Goal: Task Accomplishment & Management: Complete application form

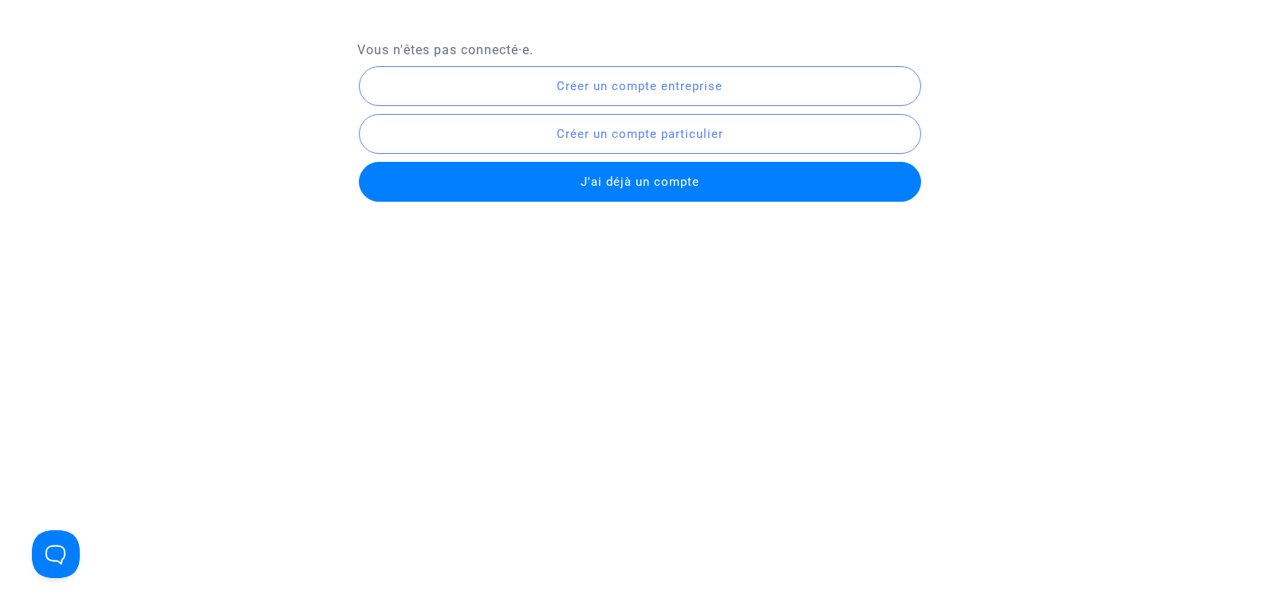
click at [731, 91] on button "Créer un compte entreprise" at bounding box center [640, 86] width 562 height 40
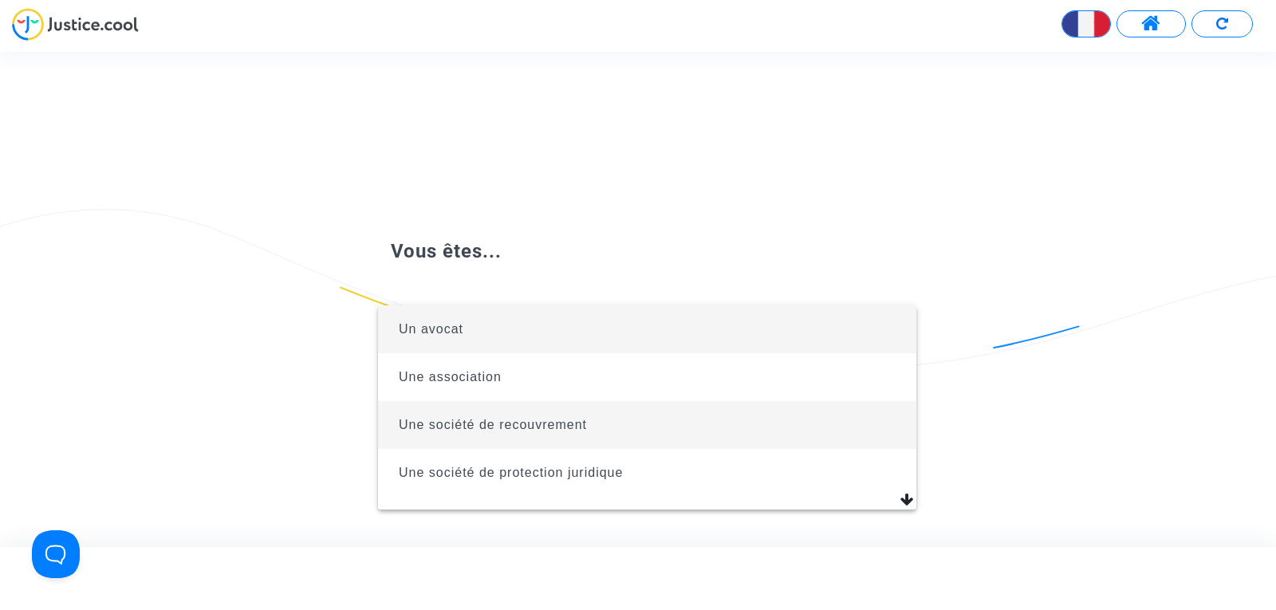
click at [812, 415] on span "Une société de recouvrement" at bounding box center [647, 425] width 513 height 48
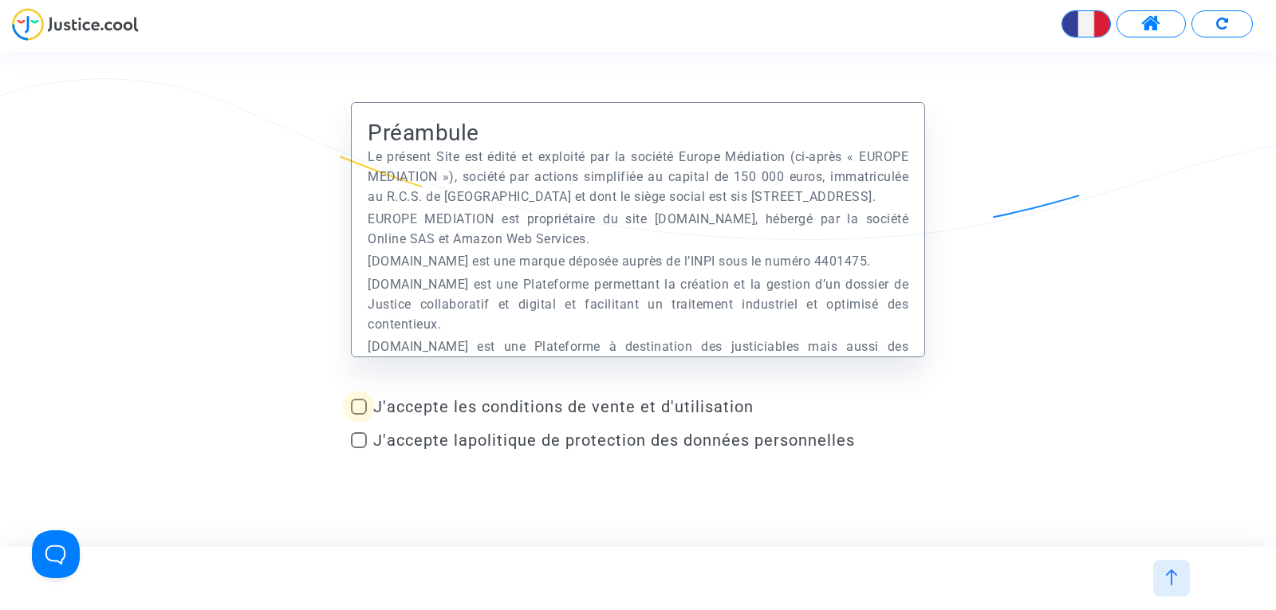
click at [356, 410] on span at bounding box center [359, 407] width 16 height 16
click at [358, 415] on input "J'accepte les conditions de vente et d'utilisation" at bounding box center [358, 415] width 1 height 1
checkbox input "true"
click at [356, 439] on span at bounding box center [359, 440] width 16 height 16
click at [358, 448] on input "J'accepte la politique de protection des données personnelles" at bounding box center [358, 448] width 1 height 1
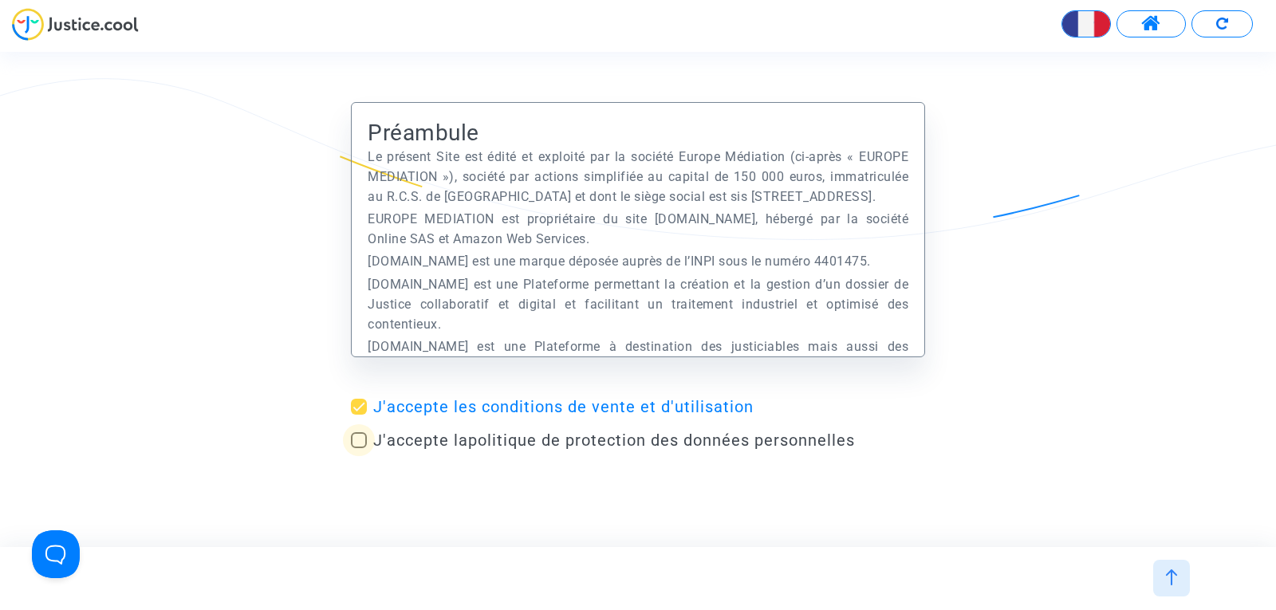
checkbox input "true"
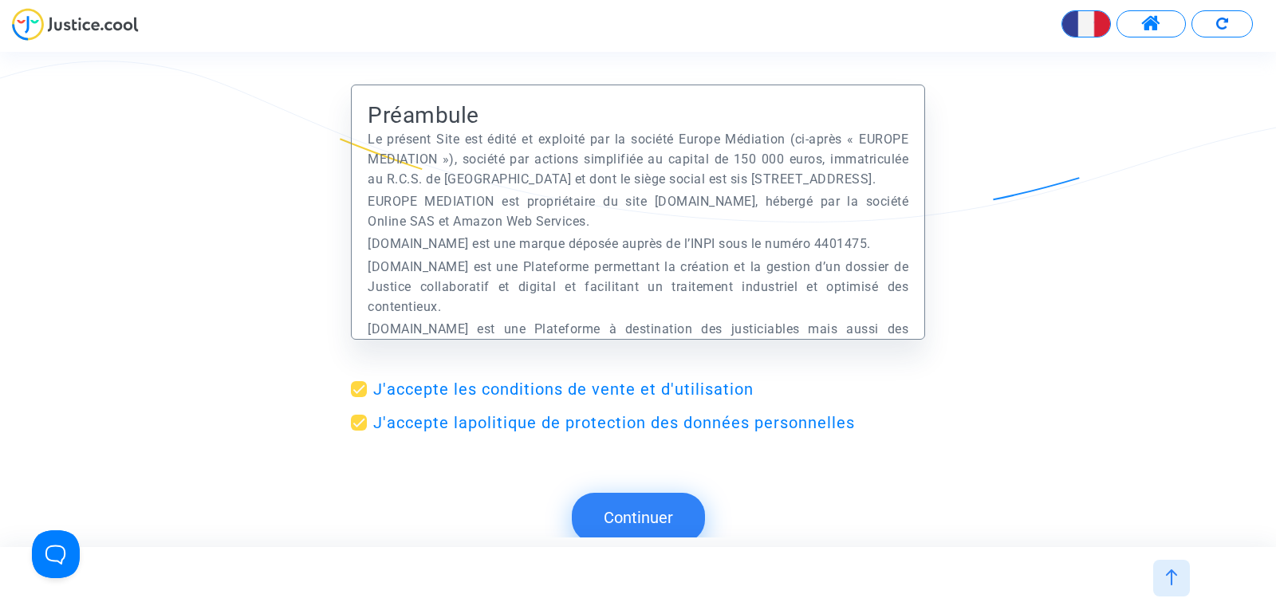
click at [612, 517] on button "Continuer" at bounding box center [638, 517] width 133 height 49
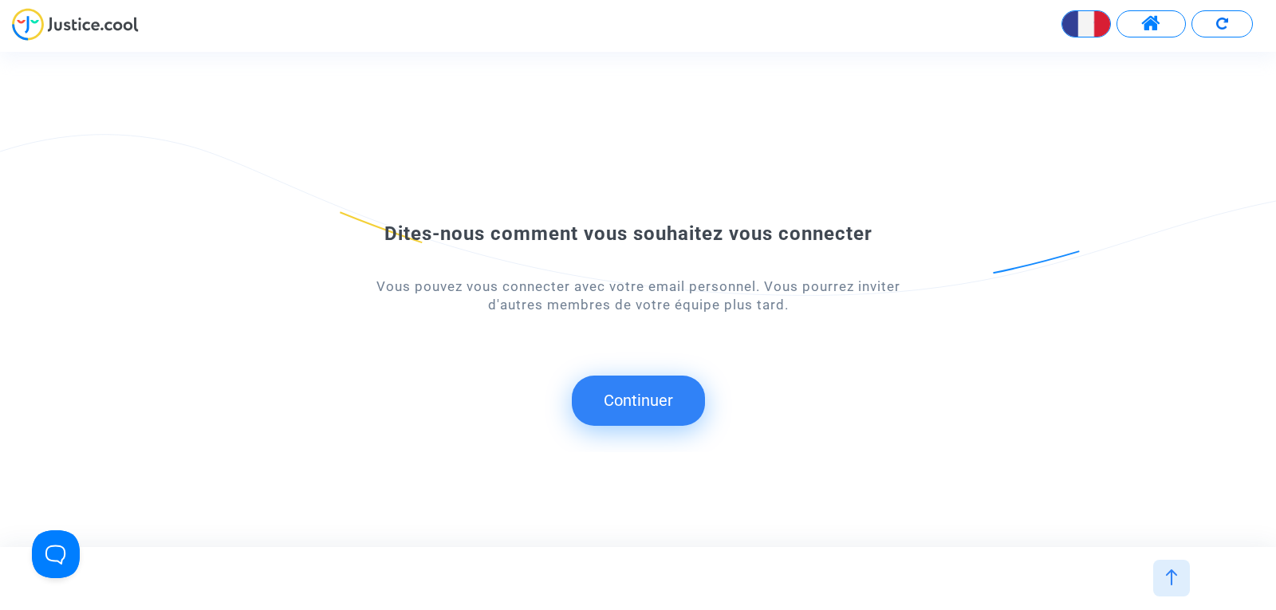
click at [625, 403] on button "Continuer" at bounding box center [638, 400] width 133 height 49
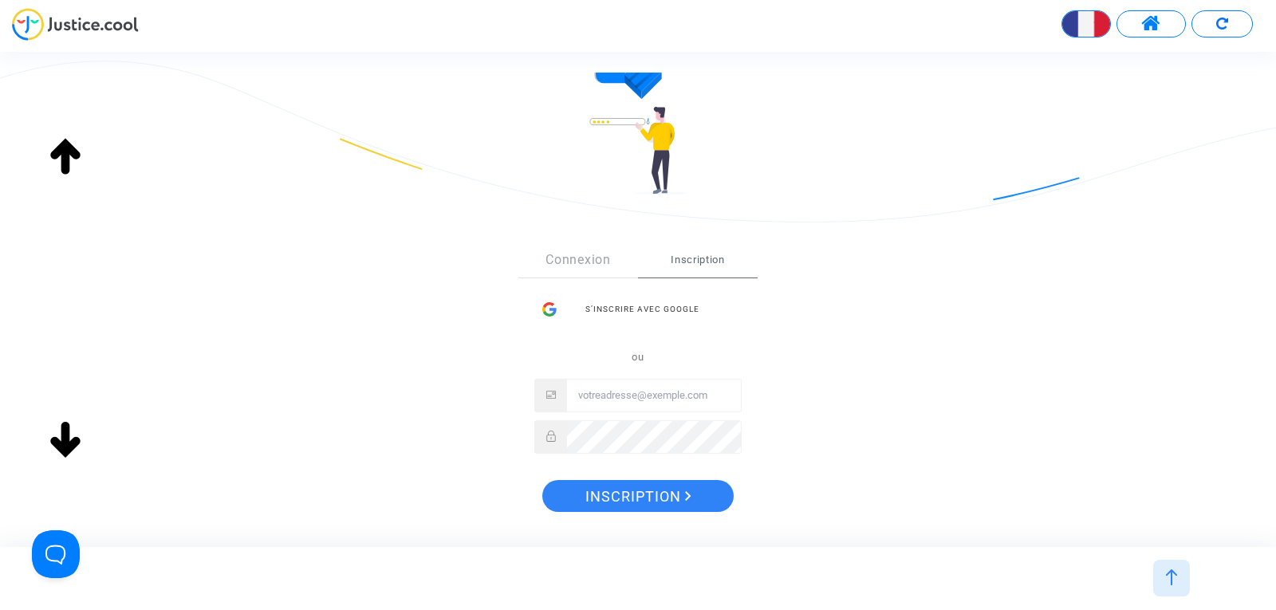
scroll to position [102, 0]
click at [590, 389] on input "Email" at bounding box center [654, 395] width 174 height 32
click at [808, 403] on div "Sign Up Connexion Inscription S’inscrire avec Google ou Inscription" at bounding box center [638, 382] width 574 height 344
click at [667, 395] on input "Email" at bounding box center [654, 395] width 174 height 32
type input "[EMAIL_ADDRESS][DOMAIN_NAME]"
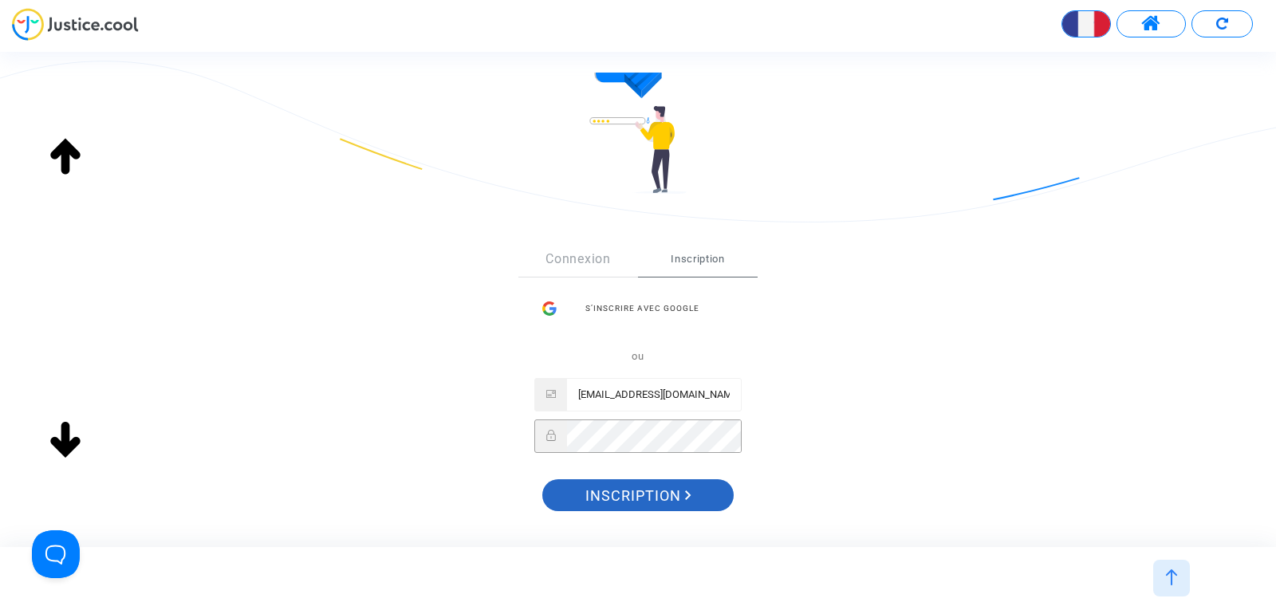
click at [662, 489] on span "Inscription" at bounding box center [638, 495] width 106 height 33
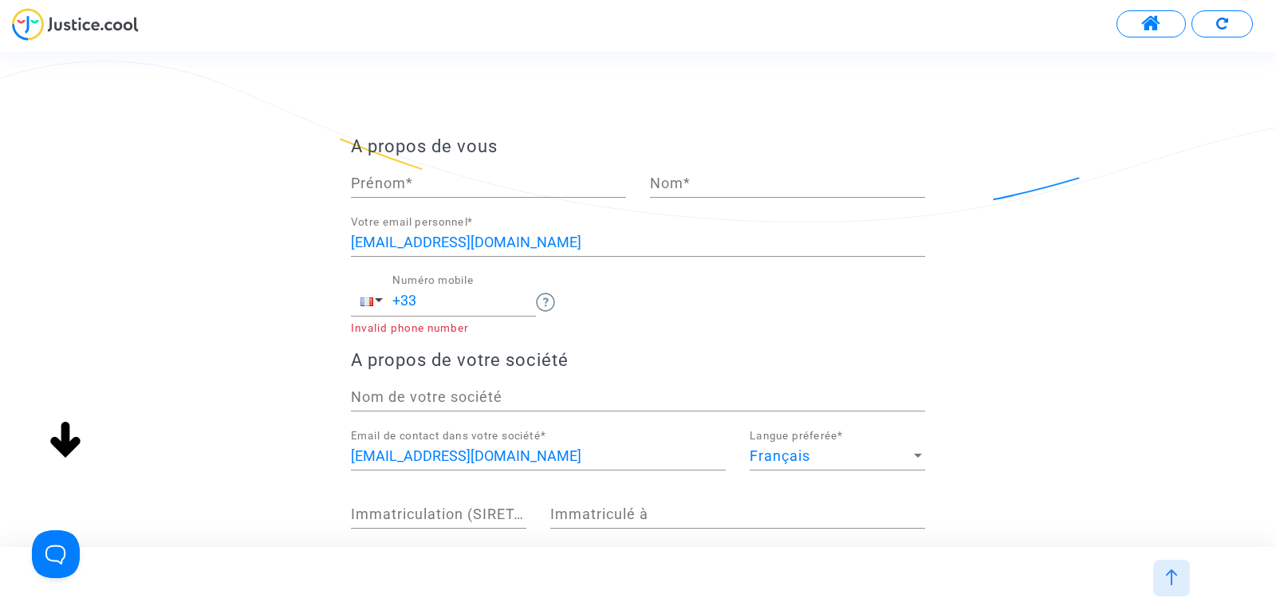
scroll to position [90, 0]
click at [421, 191] on input "Prénom *" at bounding box center [488, 183] width 275 height 16
type input "[PERSON_NAME]"
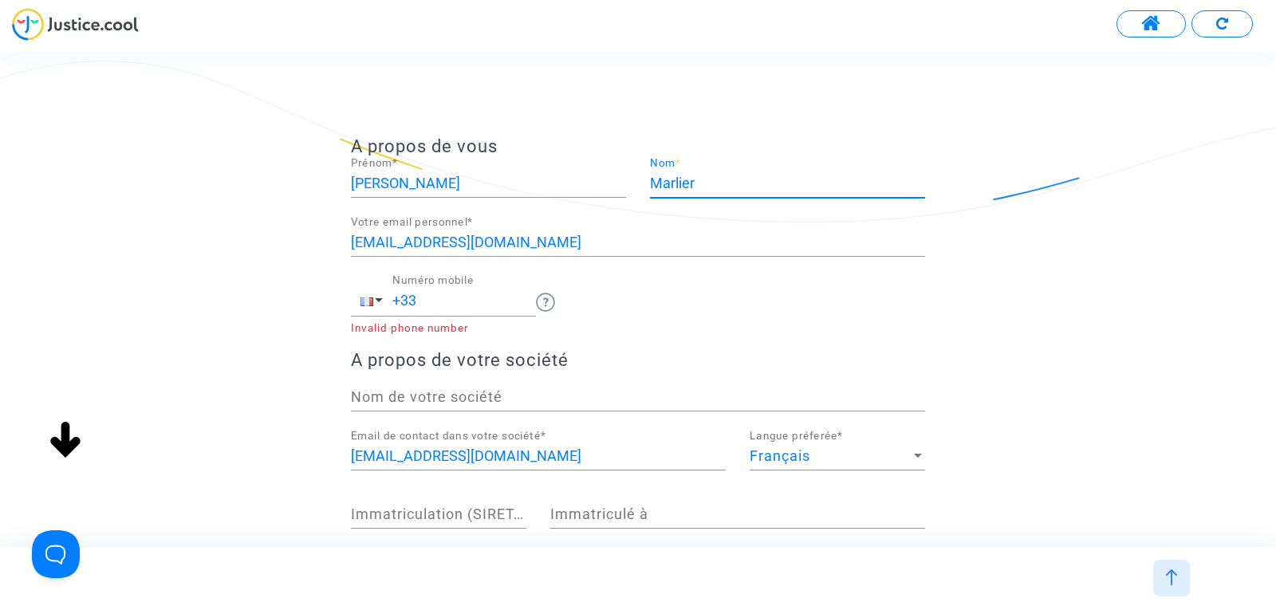
type input "Marlier"
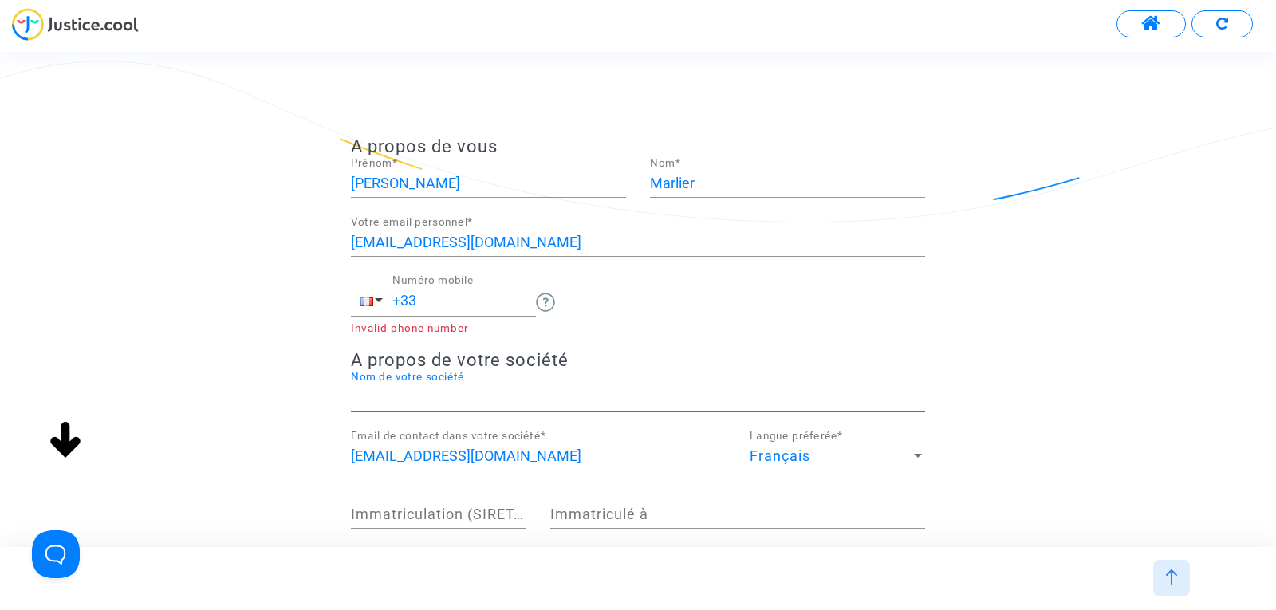
click at [441, 306] on input "+33" at bounding box center [464, 301] width 144 height 16
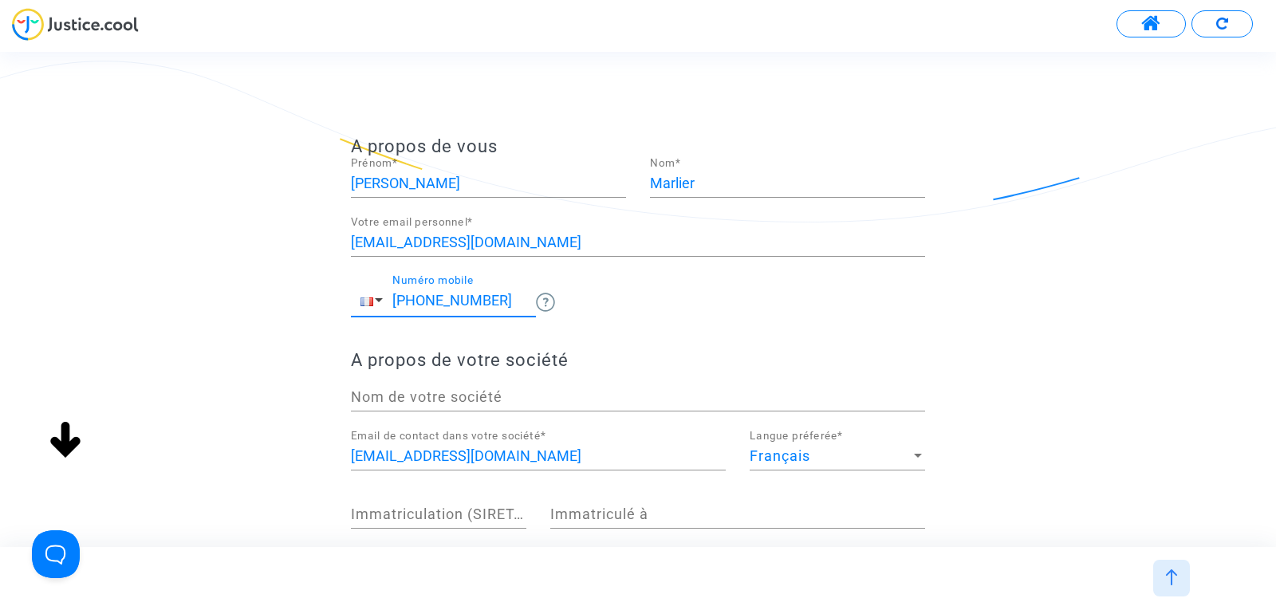
type input "[PHONE_NUMBER]"
click at [442, 396] on input "Nom de votre société" at bounding box center [638, 397] width 574 height 16
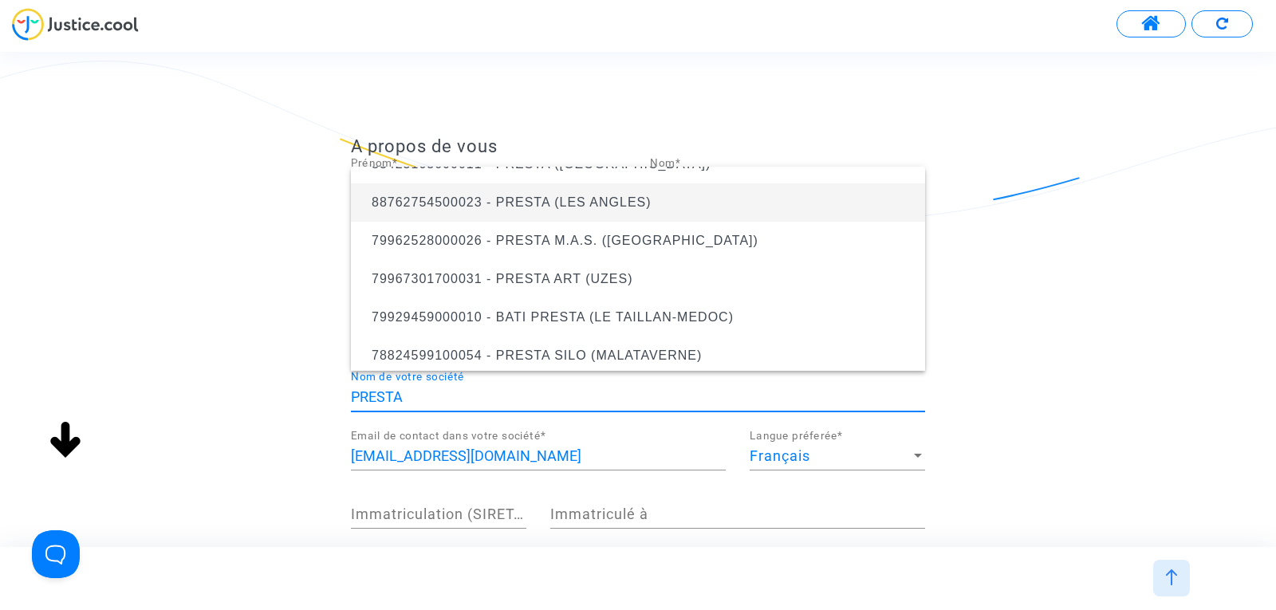
scroll to position [0, 0]
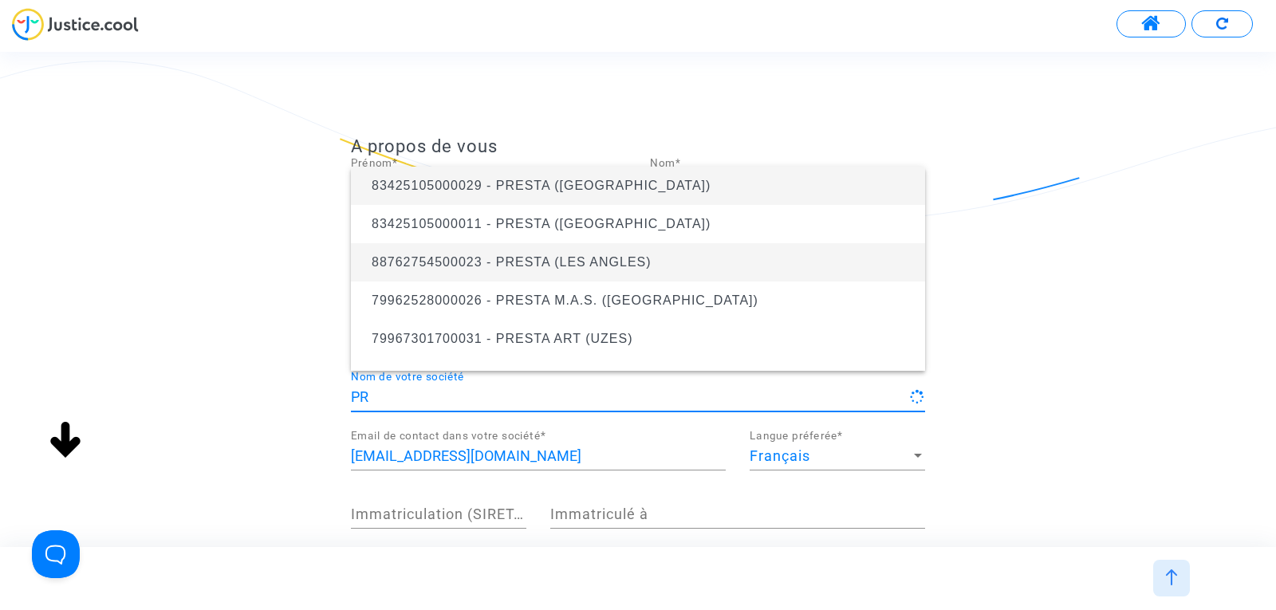
type input "P"
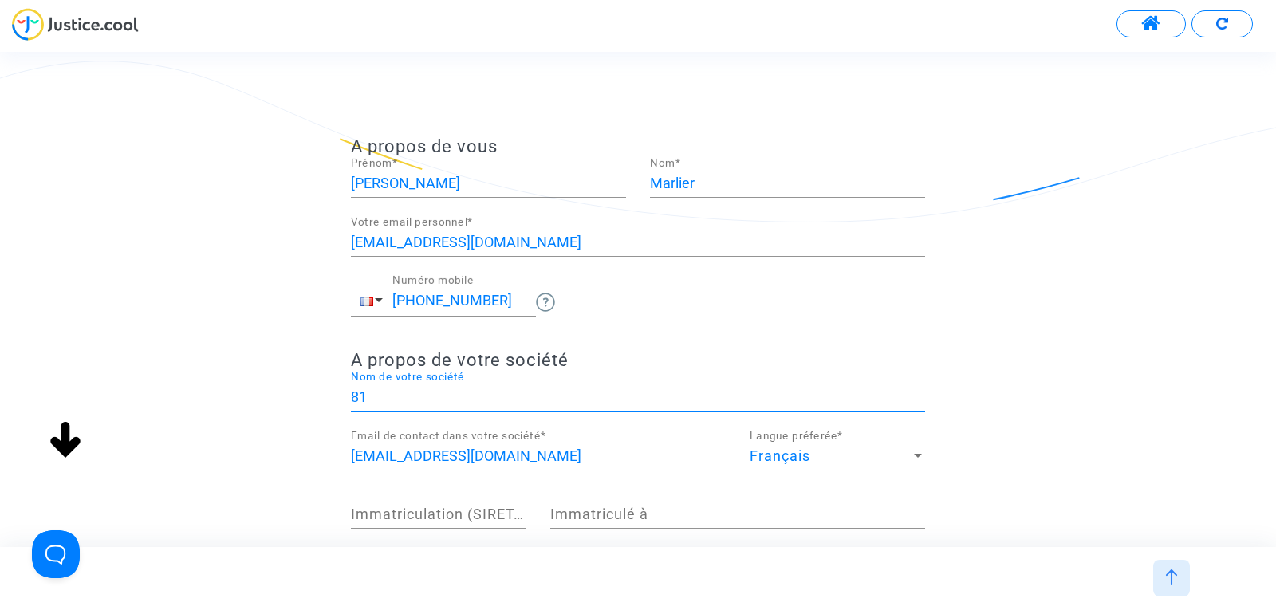
type input "8"
type input "PRESTA16"
click at [273, 467] on div "A propos de vous [PERSON_NAME] * Marlier Nom * [EMAIL_ADDRESS][DOMAIN_NAME] Vot…" at bounding box center [638, 477] width 1276 height 683
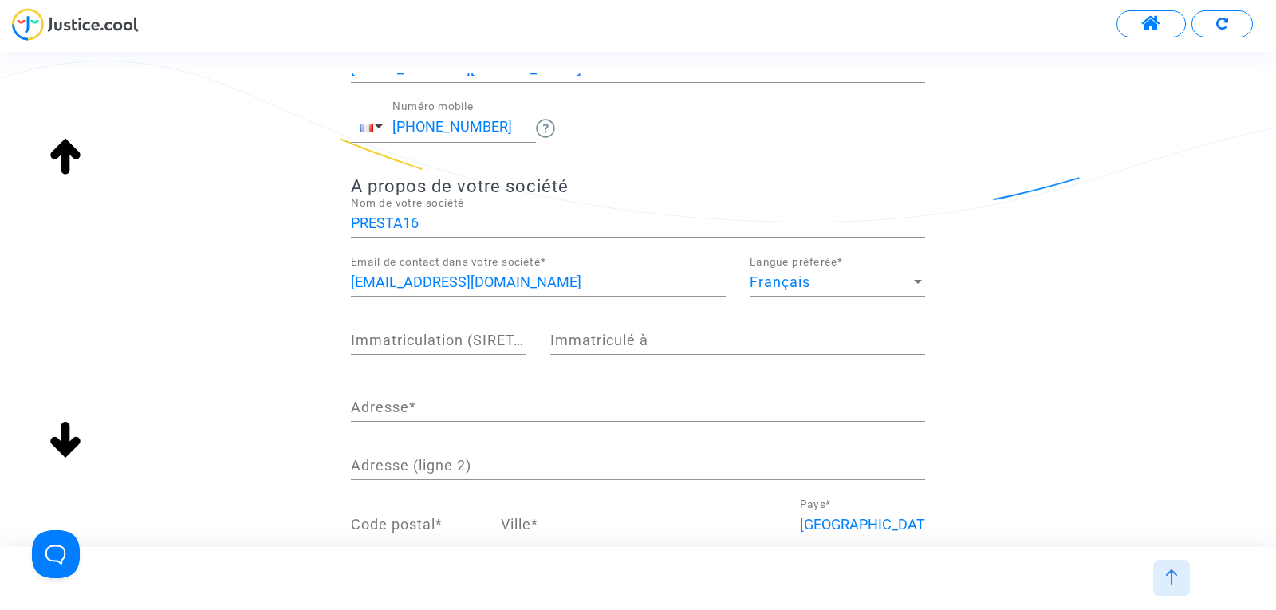
scroll to position [198, 0]
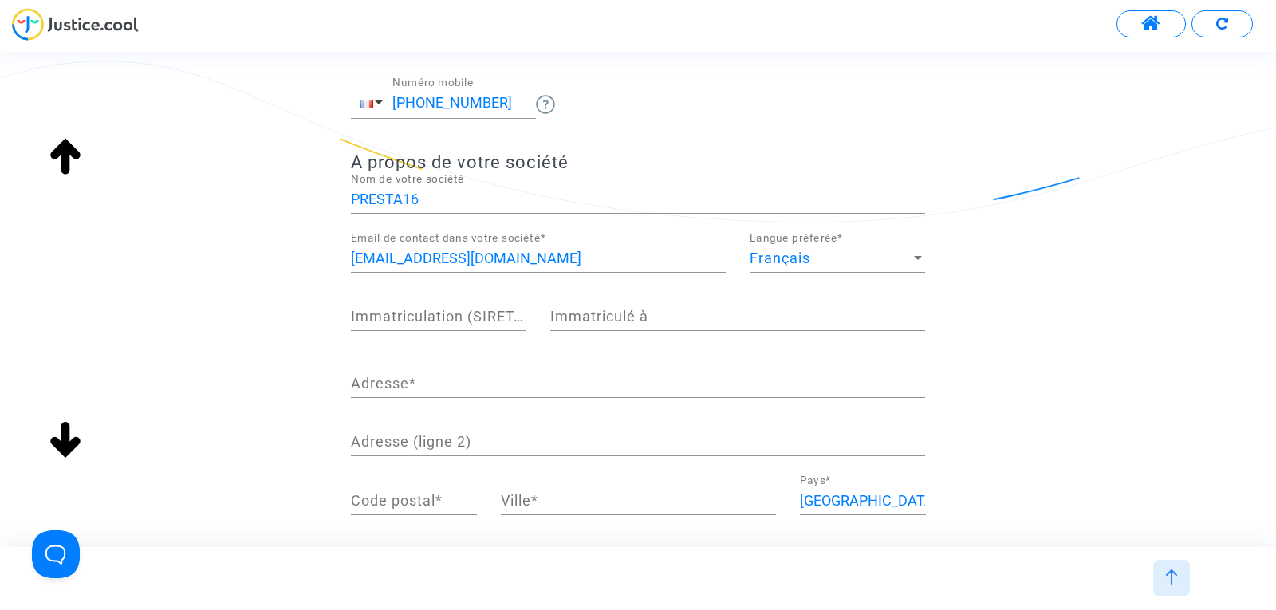
click at [399, 305] on div "Immatriculation (SIRET,...)" at bounding box center [438, 310] width 175 height 41
click at [382, 319] on input "Immatriculation (SIRET,...)" at bounding box center [438, 317] width 175 height 16
type input "51249533400022"
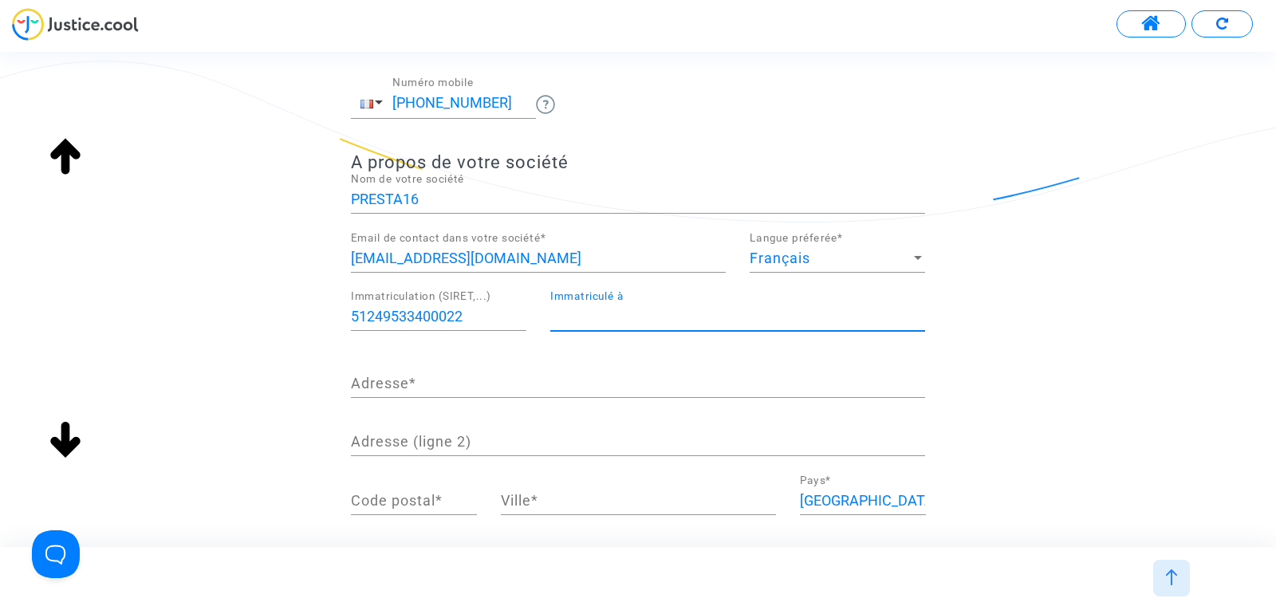
type input "T"
click at [717, 313] on input "Chambre de commerce d'[GEOGRAPHIC_DATA]" at bounding box center [737, 317] width 375 height 16
type input "Chambre de commerce d'[GEOGRAPHIC_DATA]"
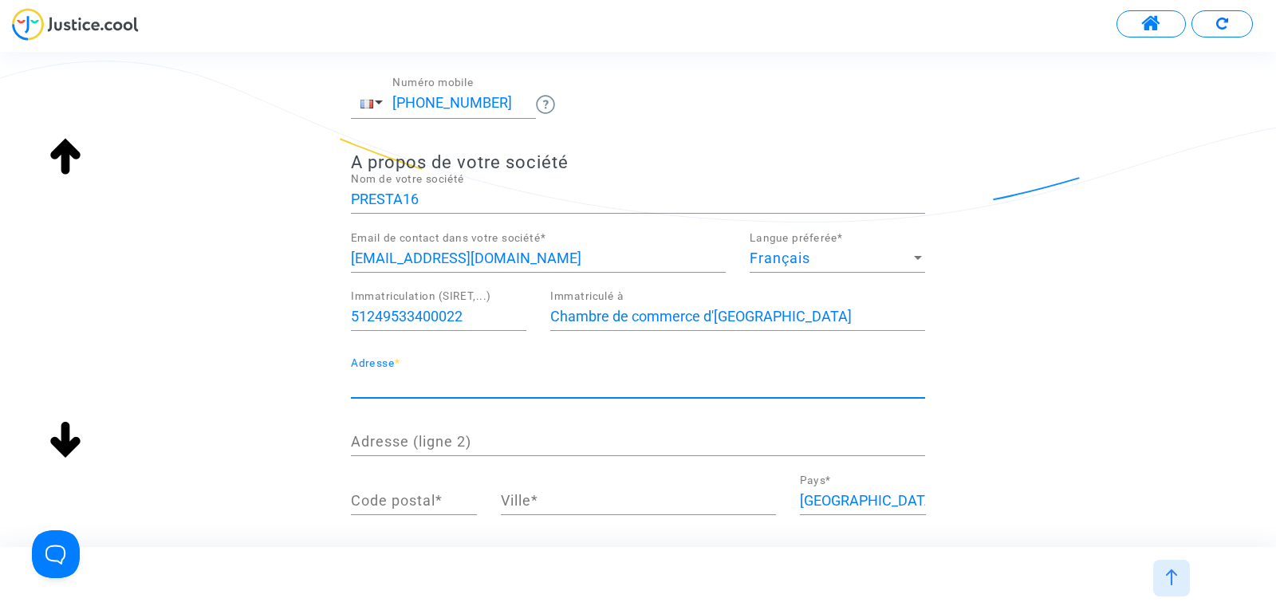
click at [537, 380] on input "Adresse *" at bounding box center [638, 384] width 574 height 16
type input "[STREET_ADDRESS] ZA la touche"
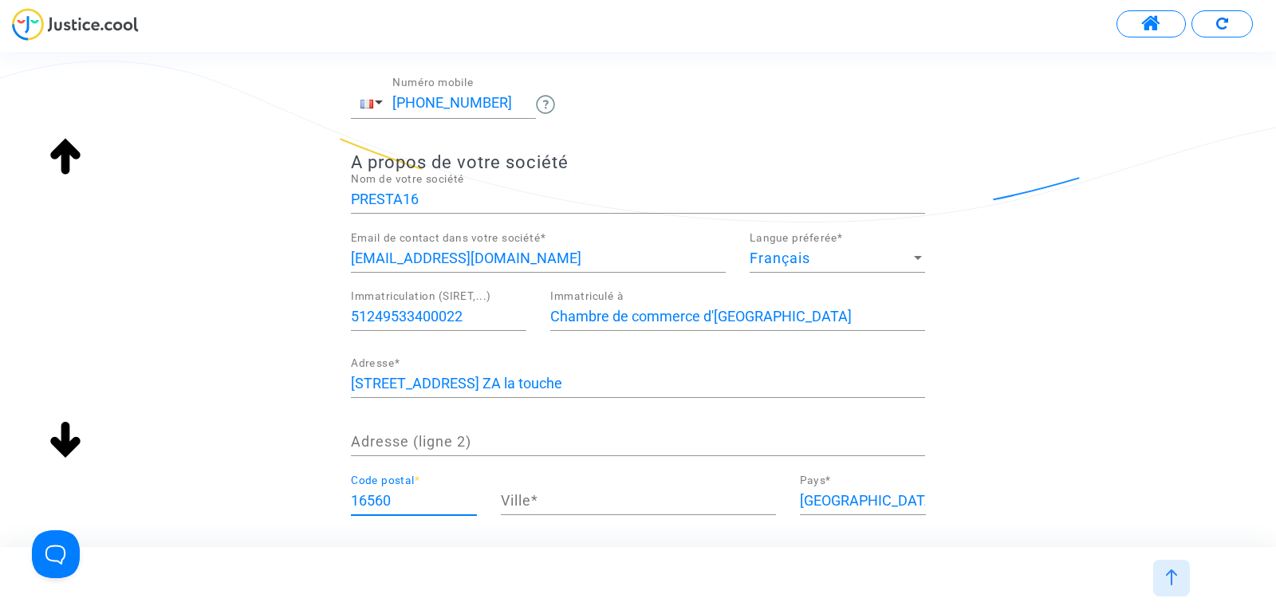
type input "16560"
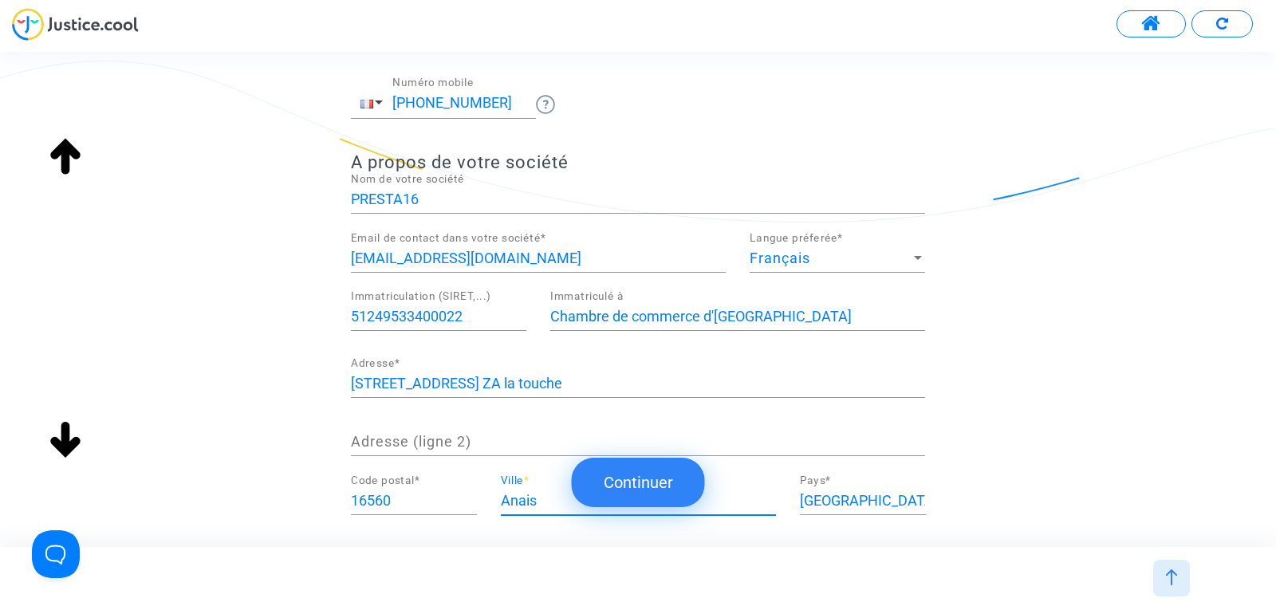
type input "Anais"
click at [537, 509] on div "Anais Ville *" at bounding box center [638, 494] width 275 height 41
click at [566, 543] on div "A propos de vous [PERSON_NAME] * Marlier Nom * [EMAIL_ADDRESS][DOMAIN_NAME] Vot…" at bounding box center [638, 299] width 1276 height 494
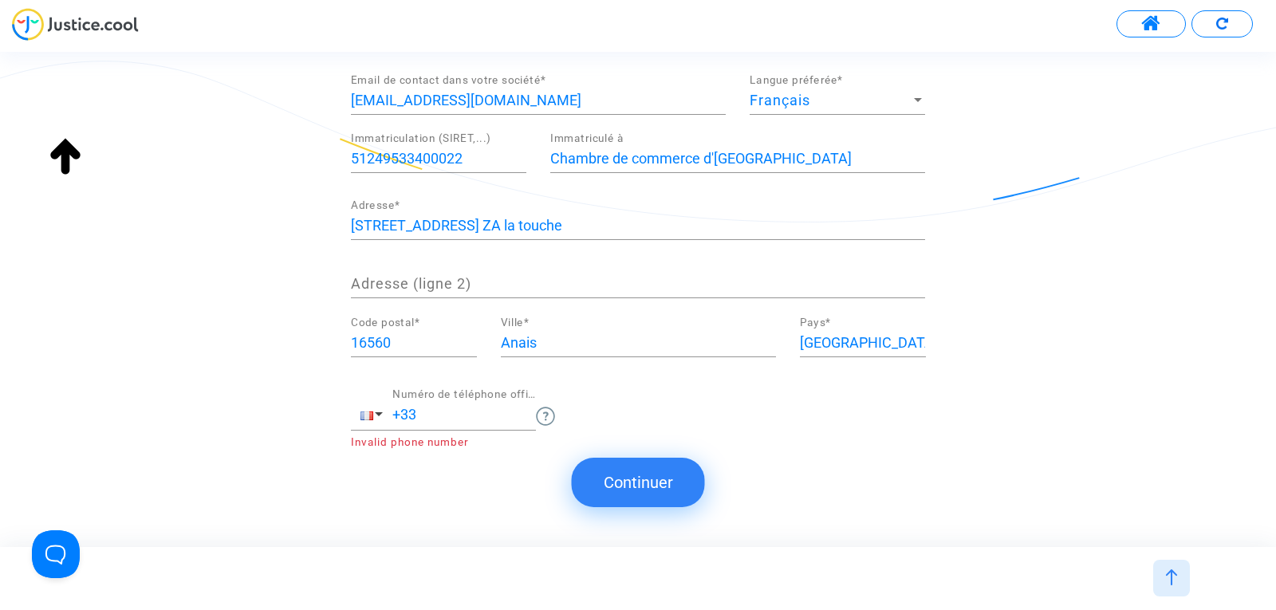
scroll to position [362, 0]
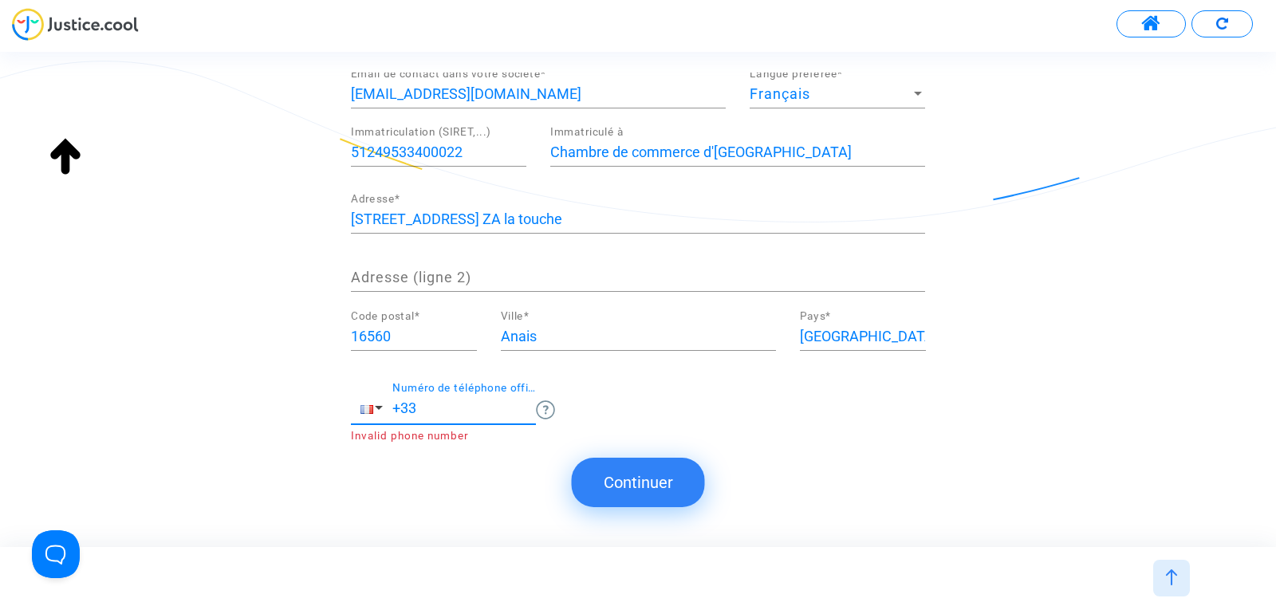
click at [470, 413] on input "+33" at bounding box center [464, 408] width 144 height 16
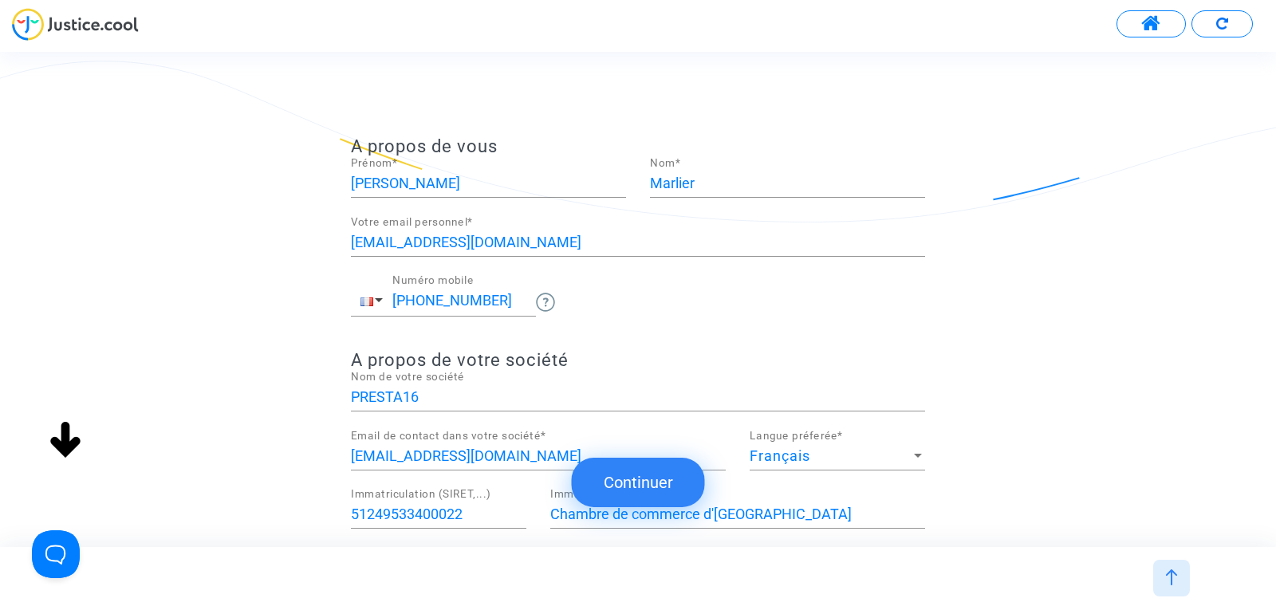
type input "[PHONE_NUMBER]"
click at [654, 462] on button "Continuer" at bounding box center [638, 482] width 133 height 49
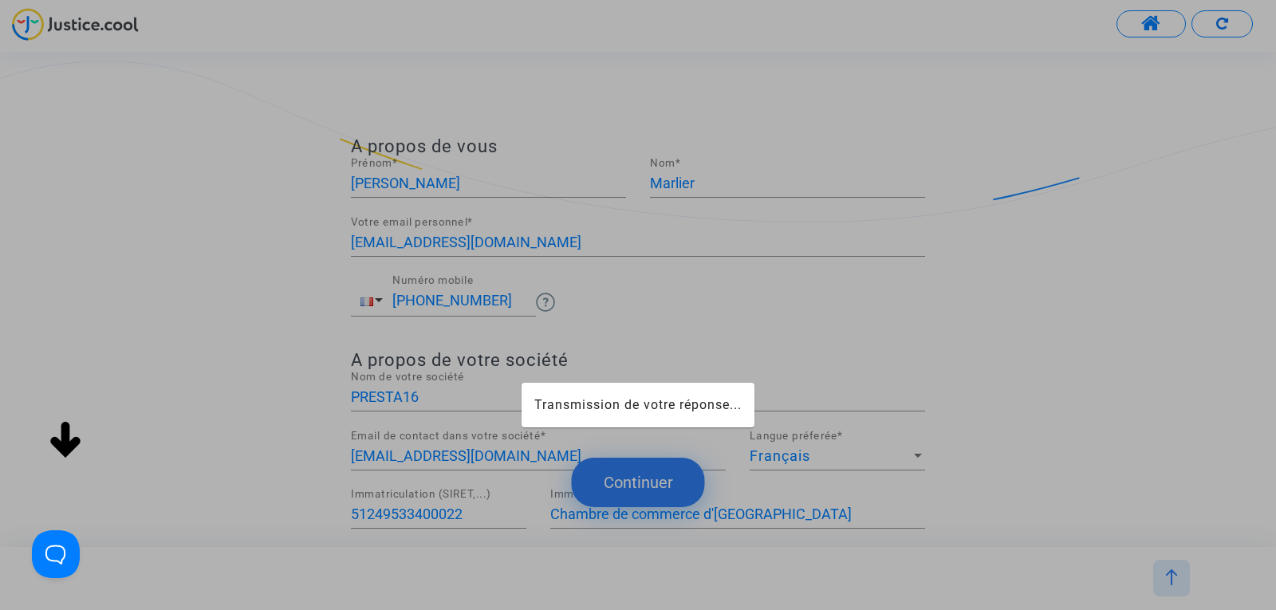
click at [600, 482] on div at bounding box center [638, 305] width 1276 height 610
click at [666, 481] on div at bounding box center [638, 305] width 1276 height 610
click at [614, 458] on div at bounding box center [638, 305] width 1276 height 610
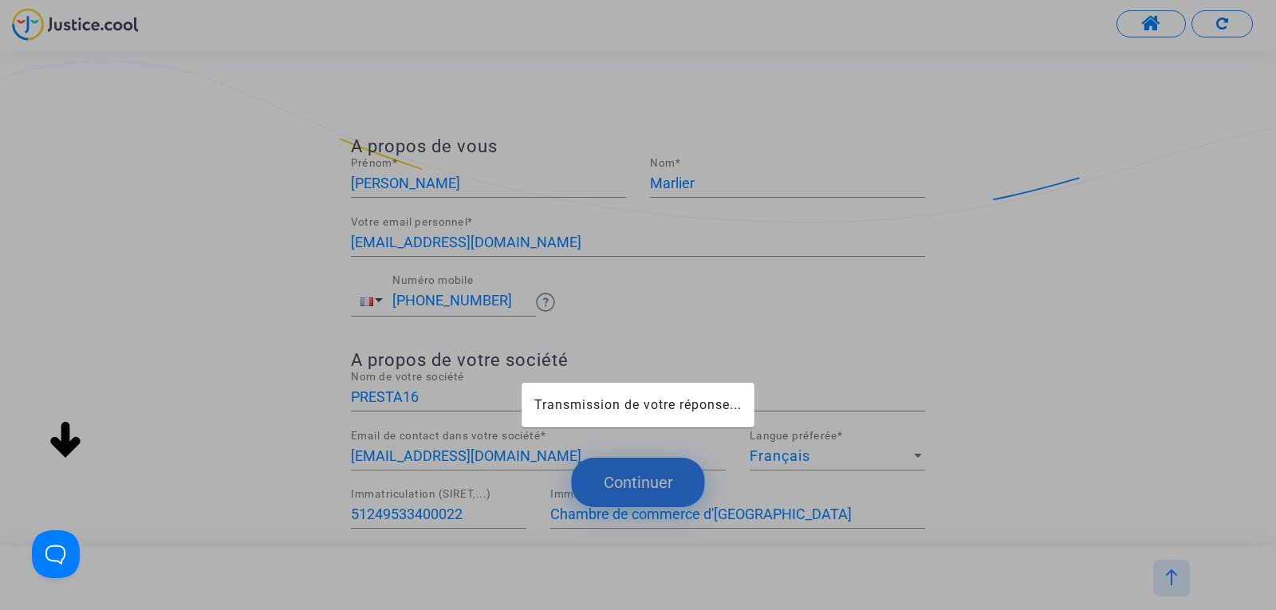
click at [614, 458] on div at bounding box center [638, 305] width 1276 height 610
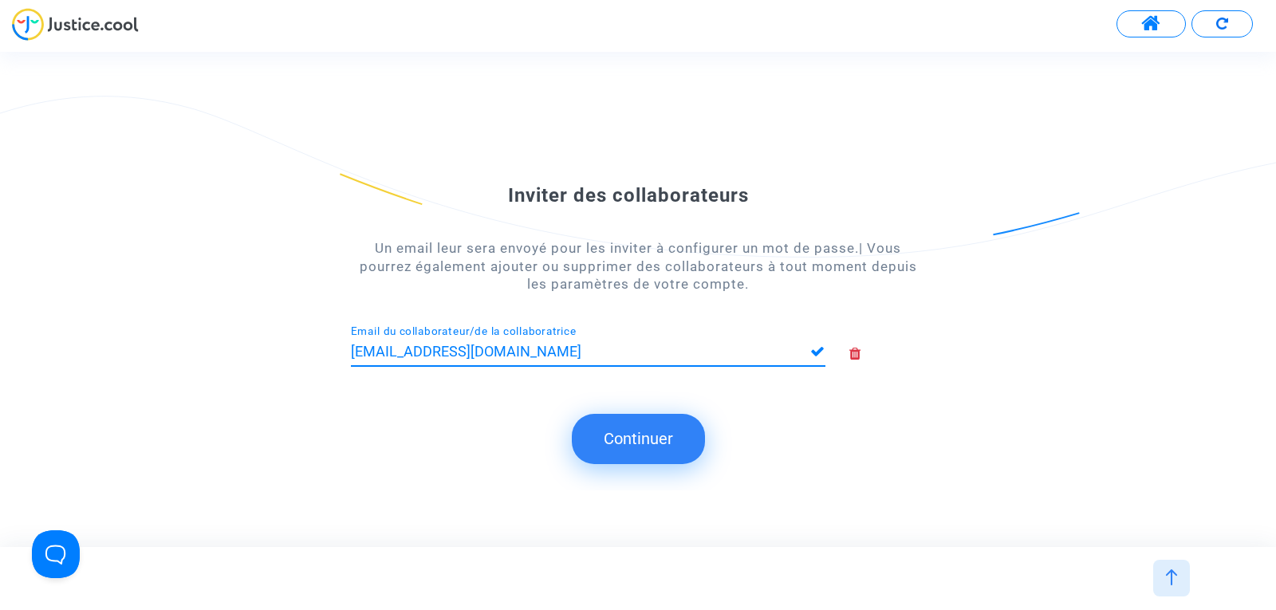
type input "[EMAIL_ADDRESS][DOMAIN_NAME]"
click at [614, 458] on button "Continuer" at bounding box center [638, 438] width 133 height 49
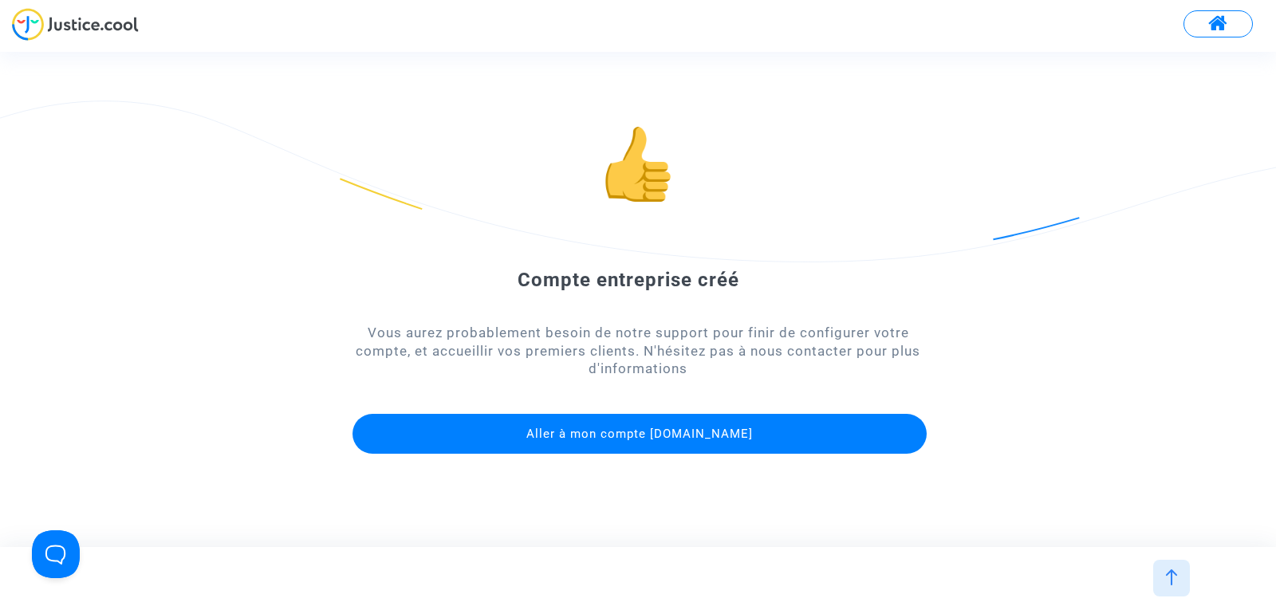
click at [605, 435] on span "Aller à mon compte [DOMAIN_NAME]" at bounding box center [639, 434] width 226 height 14
